Goal: Task Accomplishment & Management: Manage account settings

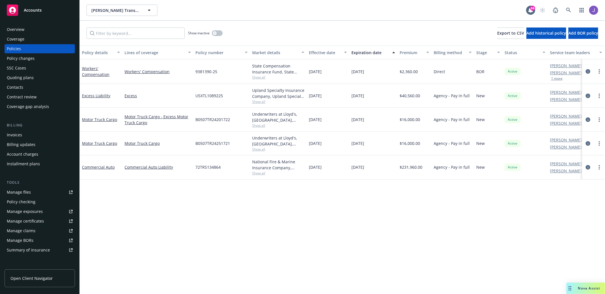
click at [46, 29] on div "Overview" at bounding box center [40, 29] width 66 height 9
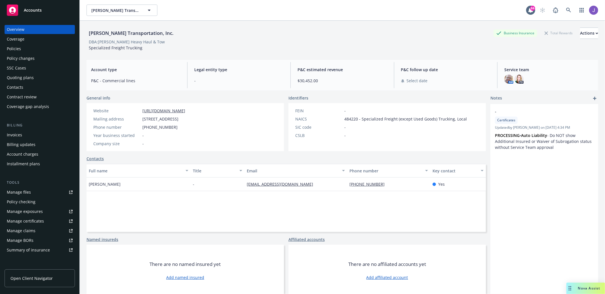
click at [34, 48] on div "Policies" at bounding box center [40, 48] width 66 height 9
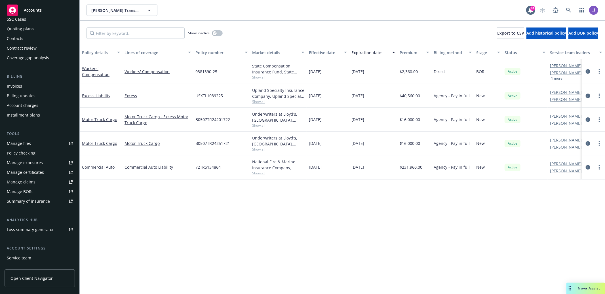
scroll to position [69, 0]
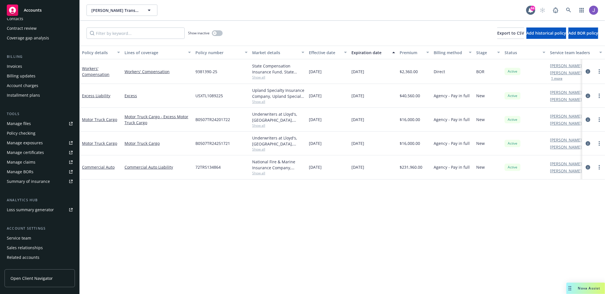
click at [37, 237] on div "Service team" at bounding box center [40, 238] width 66 height 9
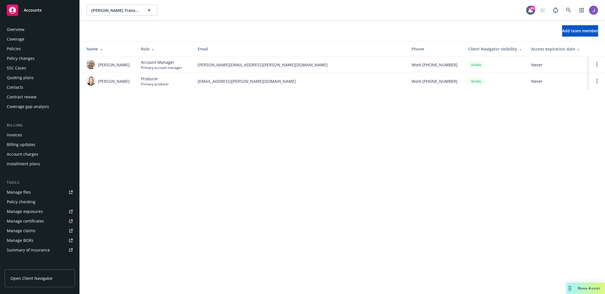
click at [37, 49] on div "Policies" at bounding box center [40, 48] width 66 height 9
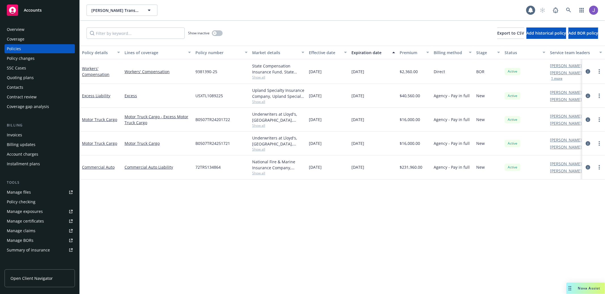
click at [559, 81] on div "[PERSON_NAME] AC [PERSON_NAME] AM 1 more" at bounding box center [576, 71] width 57 height 25
click at [559, 79] on button "1 more" at bounding box center [556, 78] width 11 height 3
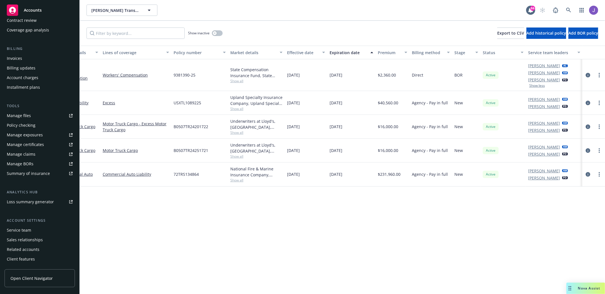
scroll to position [77, 0]
click at [33, 228] on div "Service team" at bounding box center [40, 229] width 66 height 9
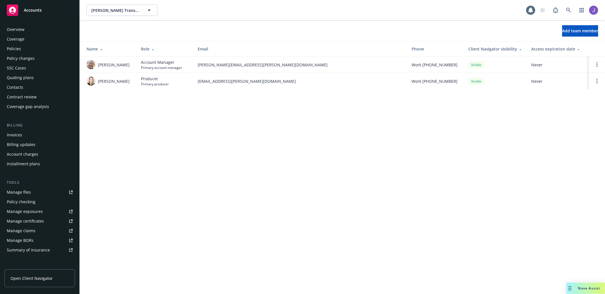
scroll to position [85, 0]
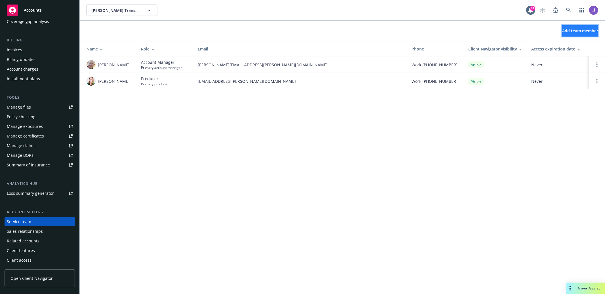
click at [564, 36] on button "Add team member" at bounding box center [580, 30] width 36 height 11
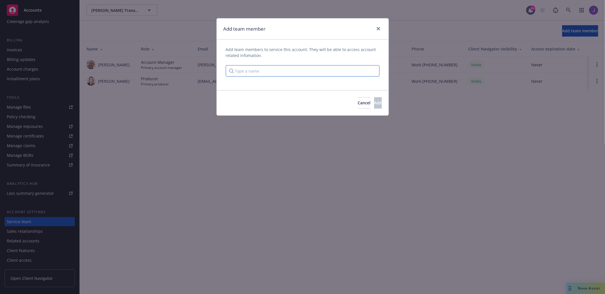
click at [346, 71] on input "Type a name" at bounding box center [303, 70] width 154 height 11
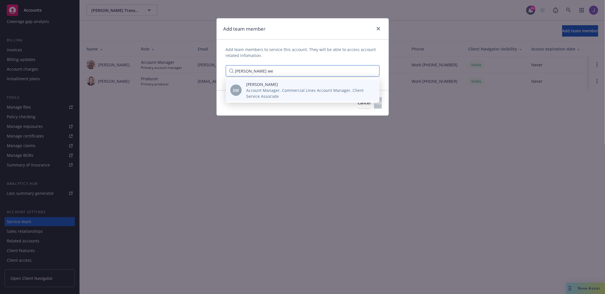
type input "[PERSON_NAME] we"
click at [282, 83] on span "[PERSON_NAME]" at bounding box center [308, 84] width 124 height 6
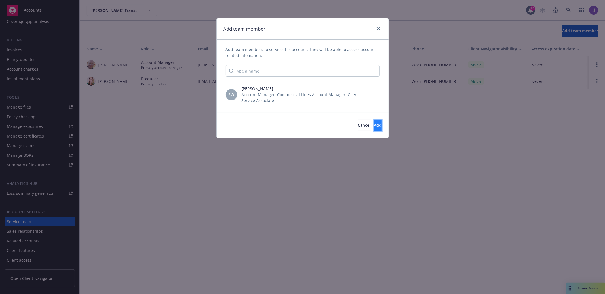
click at [374, 123] on span "Add" at bounding box center [378, 125] width 8 height 5
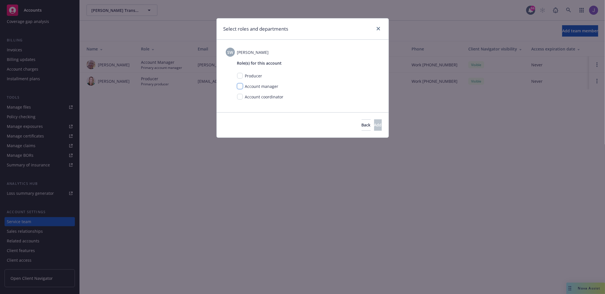
click at [240, 88] on input "checkbox" at bounding box center [240, 86] width 6 height 6
checkbox input "true"
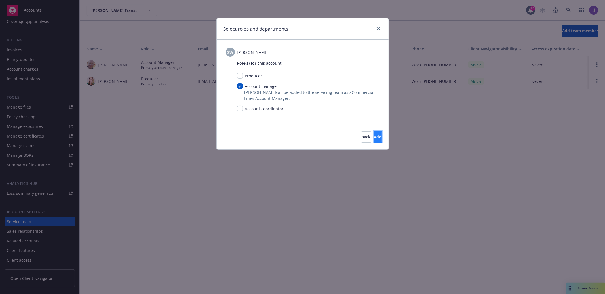
click at [374, 137] on button "Add" at bounding box center [378, 136] width 8 height 11
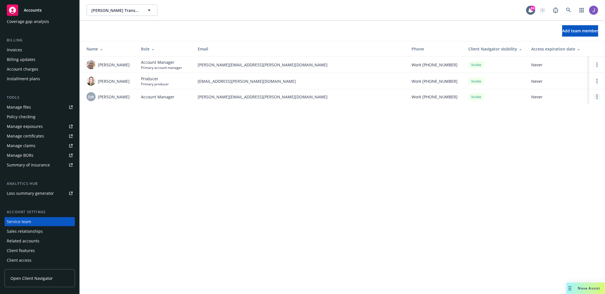
click at [597, 96] on circle "Open options" at bounding box center [597, 94] width 1 height 1
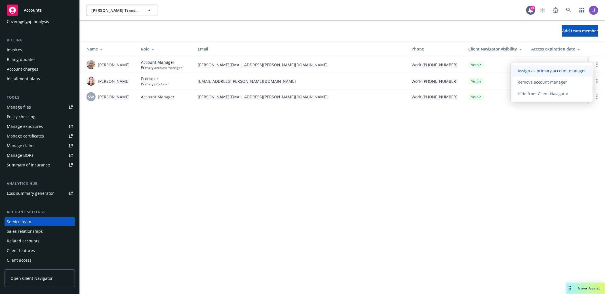
click at [583, 69] on span "Assign as primary account manager" at bounding box center [552, 70] width 82 height 5
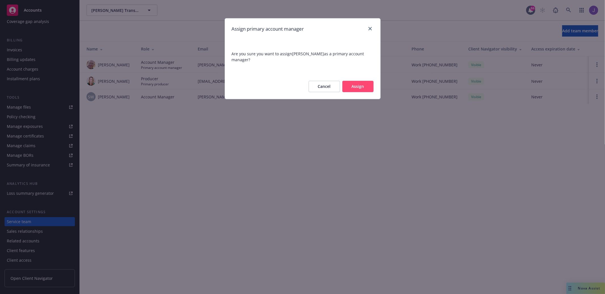
click at [364, 85] on button "Assign" at bounding box center [357, 86] width 31 height 11
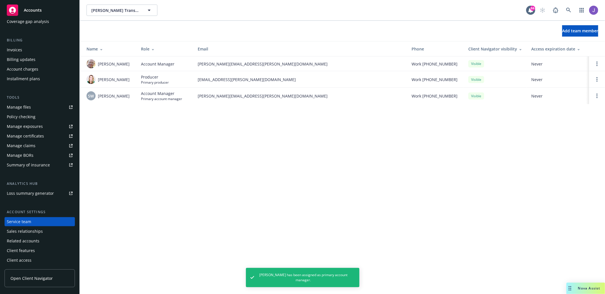
click at [166, 185] on div "[PERSON_NAME] Transportation, Inc. [PERSON_NAME] Transportation, Inc. 84 Add te…" at bounding box center [342, 147] width 525 height 294
